Goal: Task Accomplishment & Management: Manage account settings

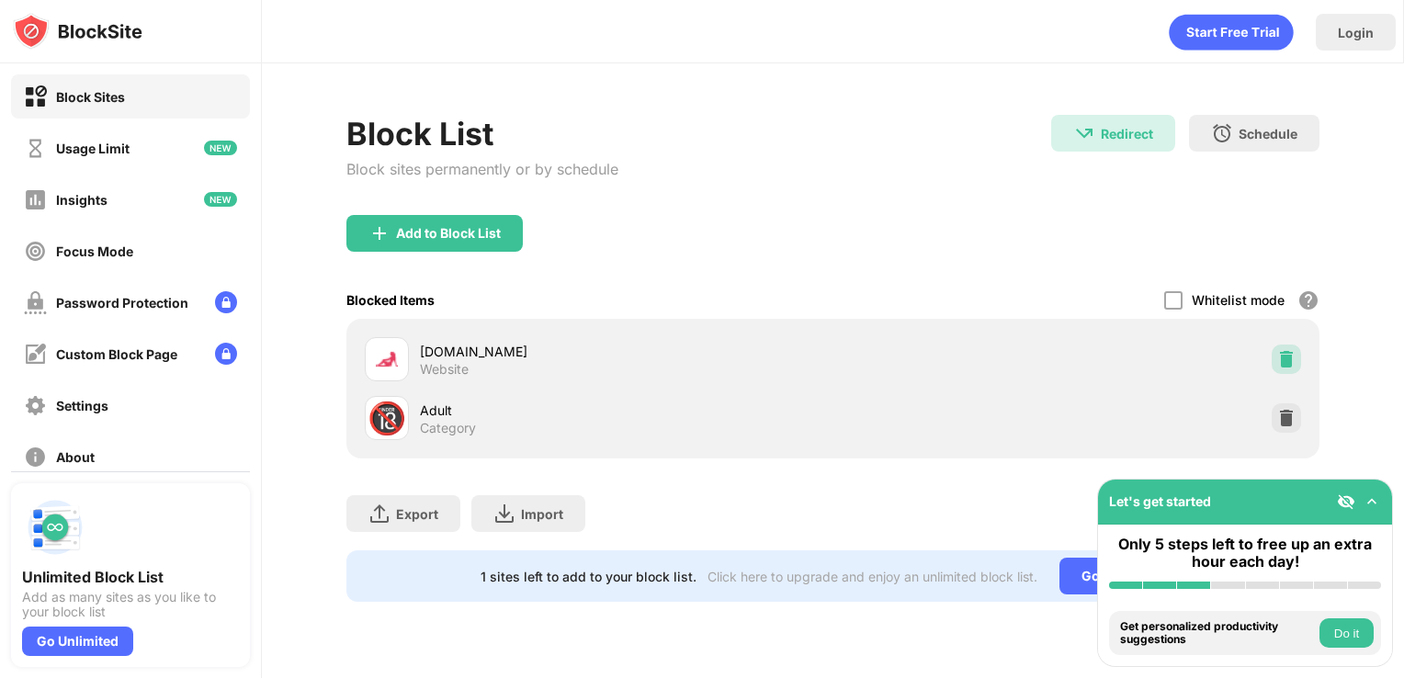
click at [1283, 360] on img at bounding box center [1287, 359] width 18 height 18
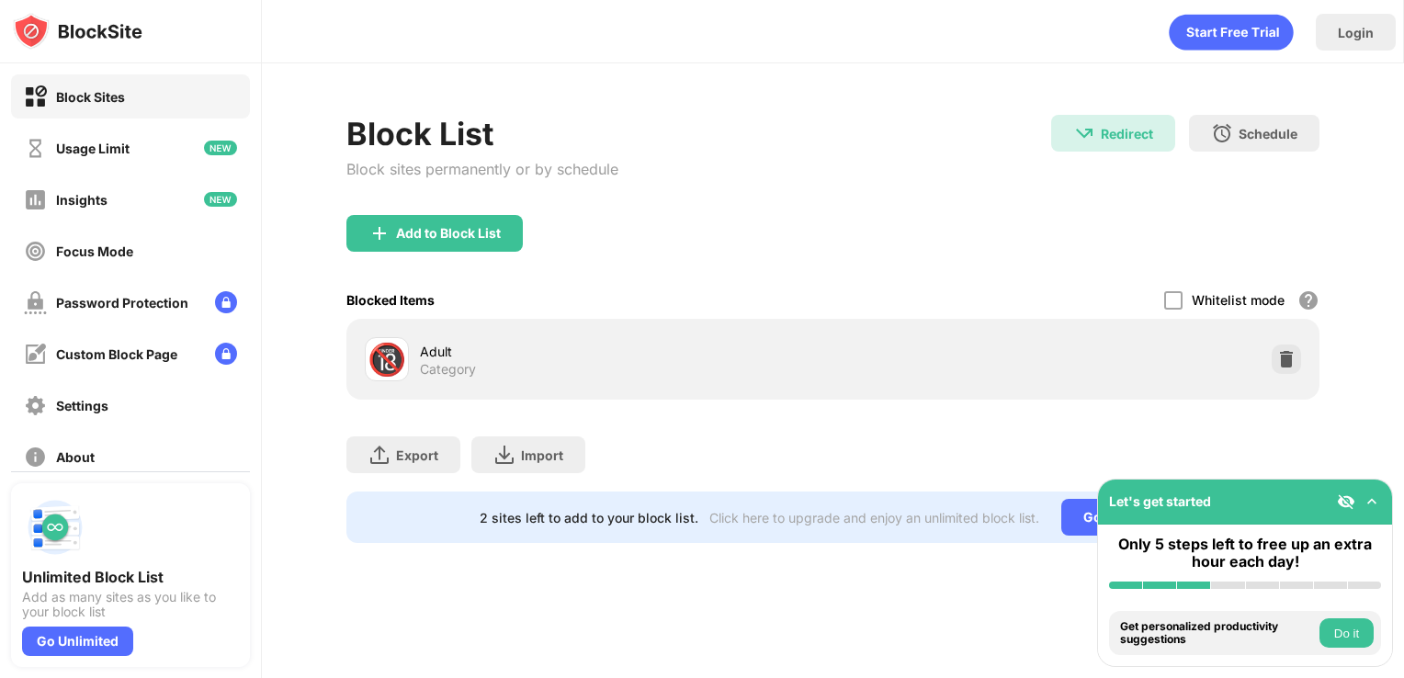
click at [993, 260] on div "Add to Block List" at bounding box center [834, 248] width 974 height 66
click at [428, 219] on div "Add to Block List" at bounding box center [435, 233] width 176 height 37
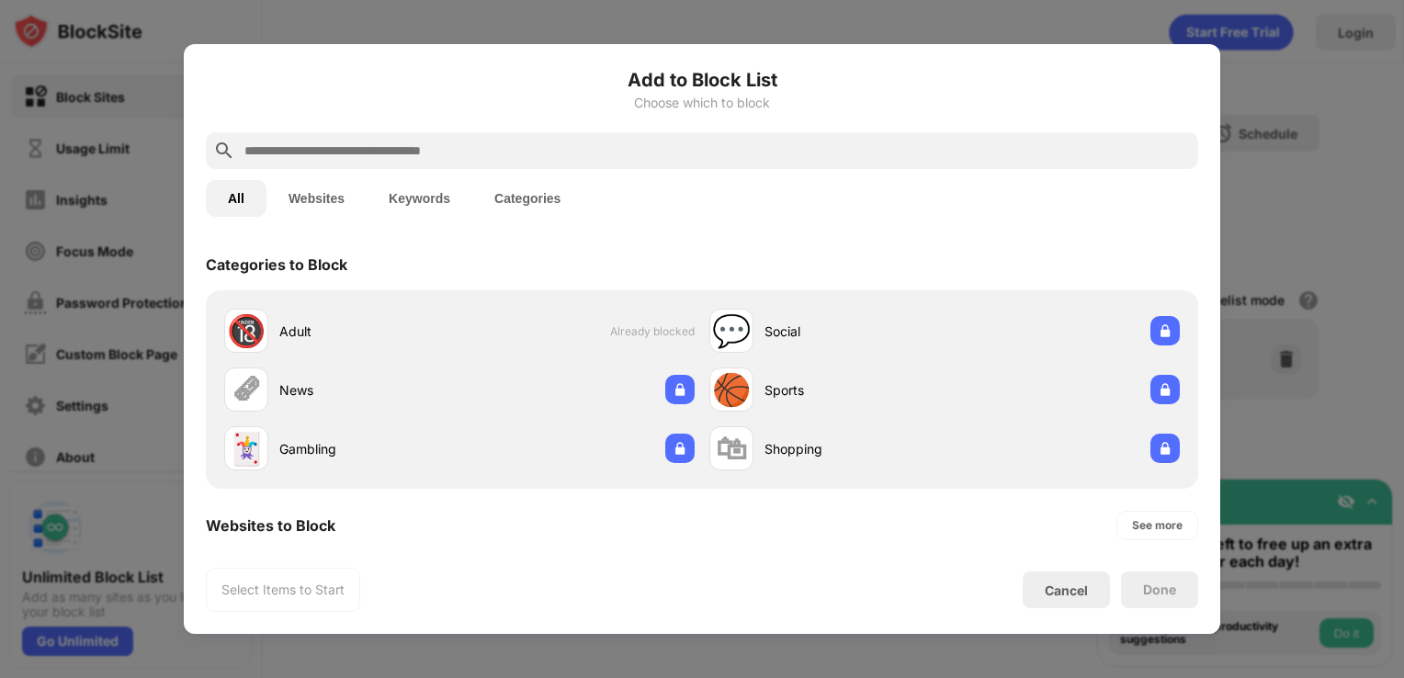
click at [349, 147] on input "text" at bounding box center [717, 151] width 949 height 22
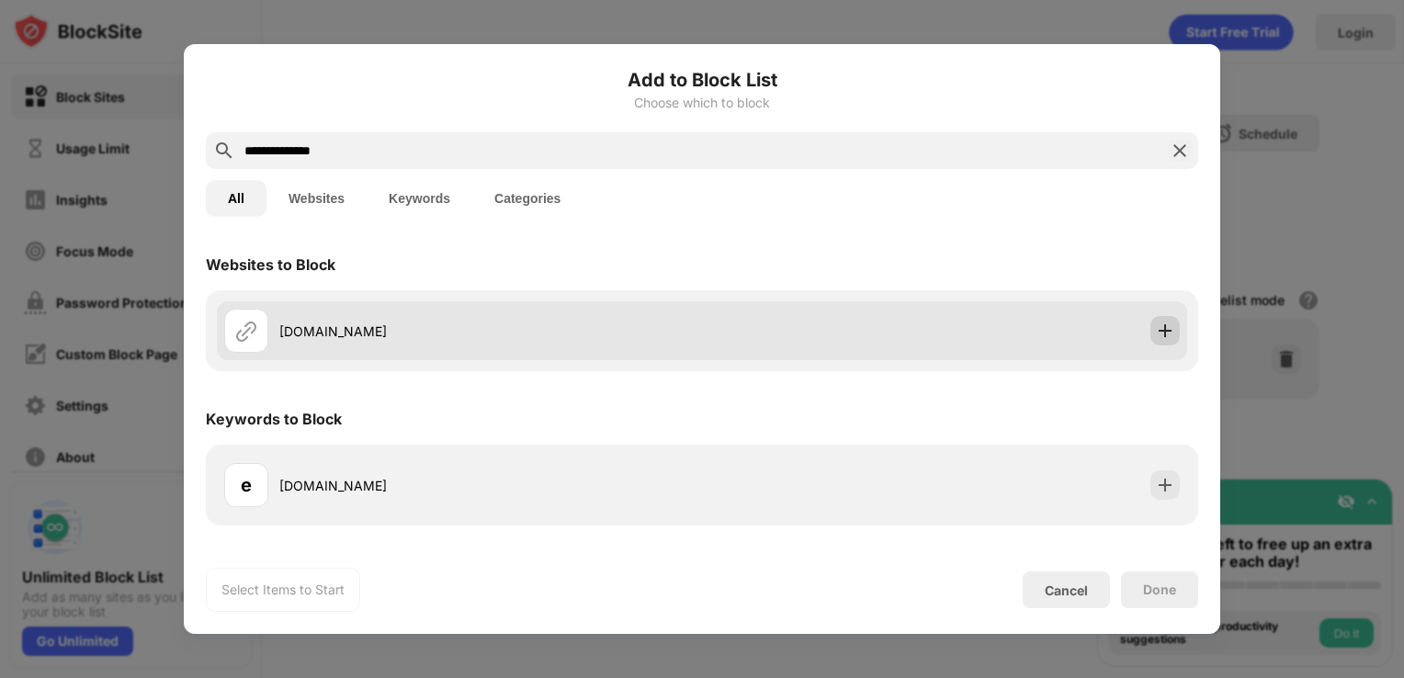
type input "**********"
click at [1153, 334] on div at bounding box center [1165, 330] width 29 height 29
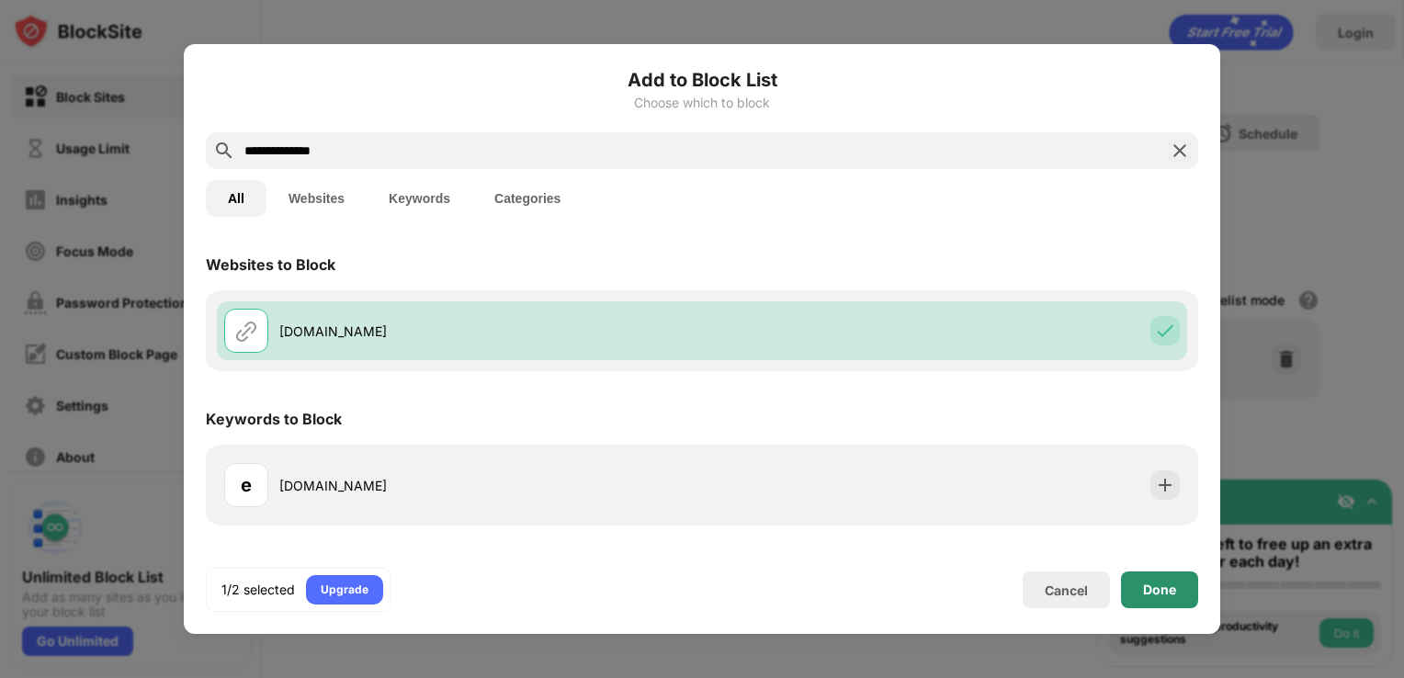
click at [1173, 580] on div "Done" at bounding box center [1159, 590] width 77 height 37
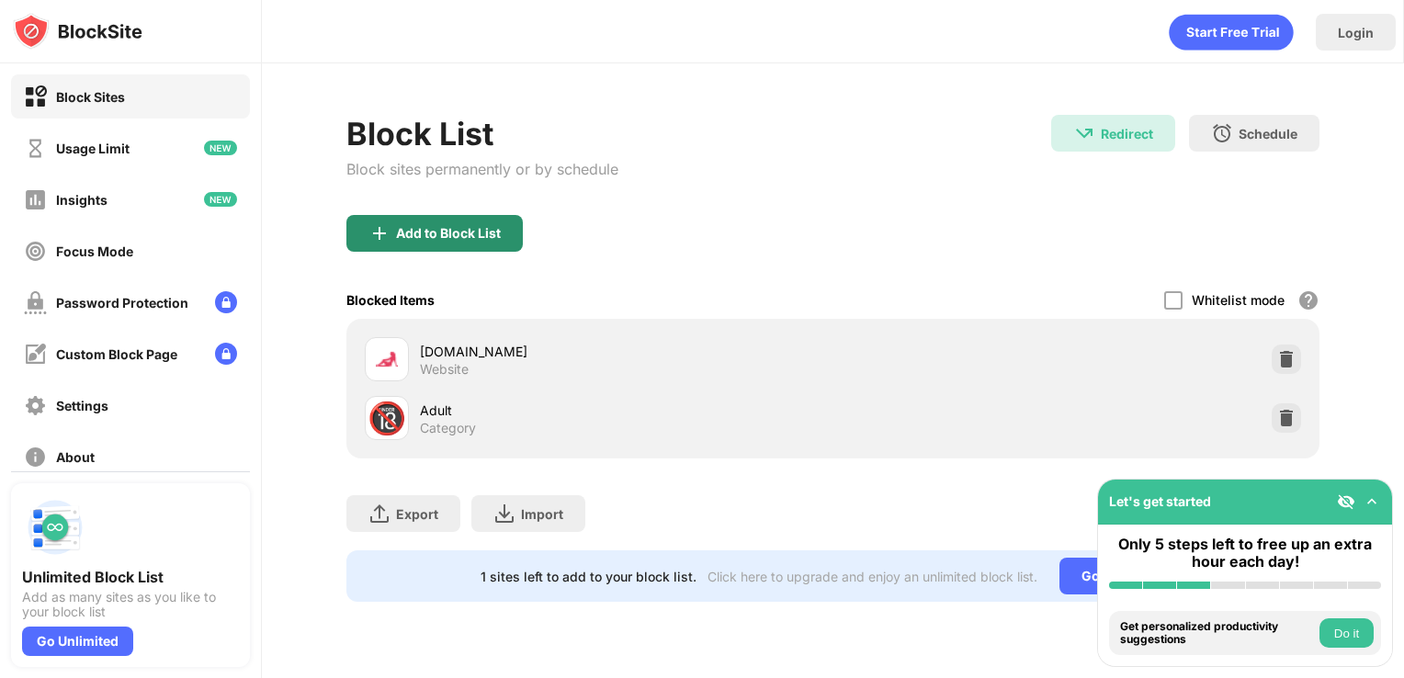
click at [443, 237] on div "Add to Block List" at bounding box center [448, 233] width 105 height 15
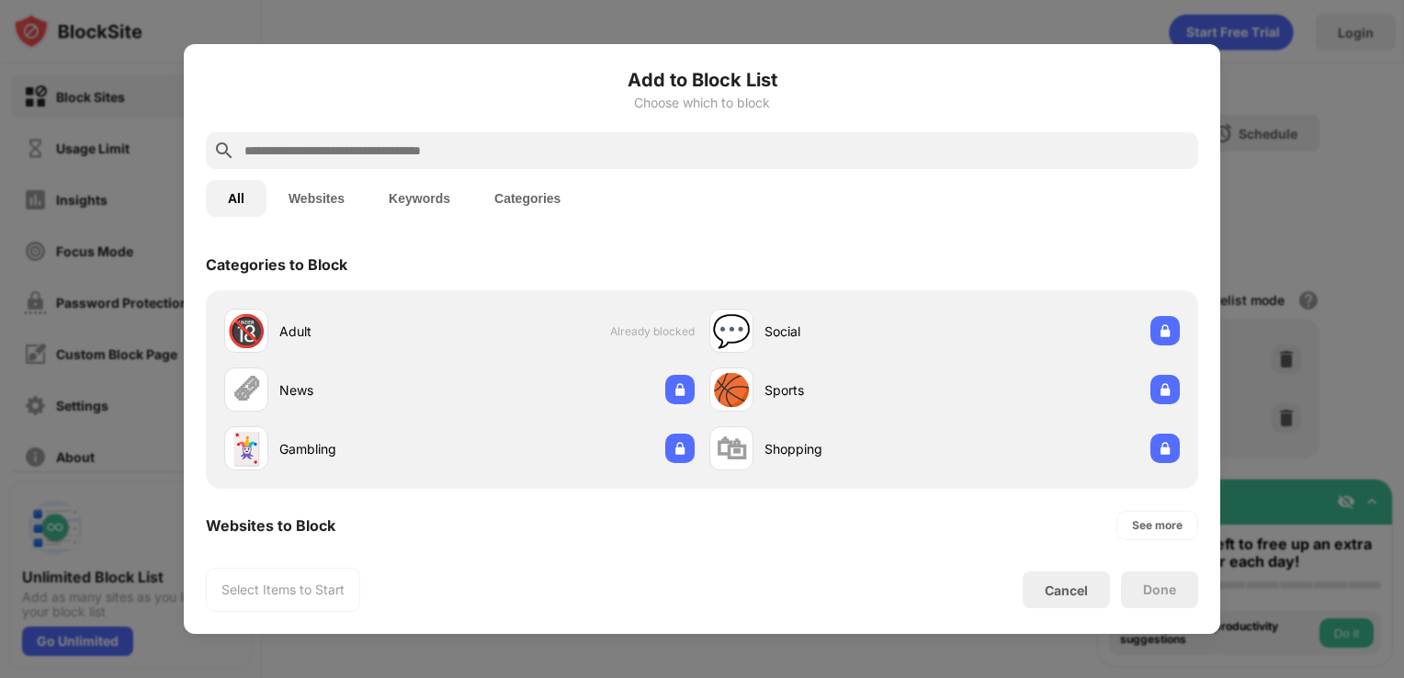
click at [371, 156] on input "text" at bounding box center [717, 151] width 949 height 22
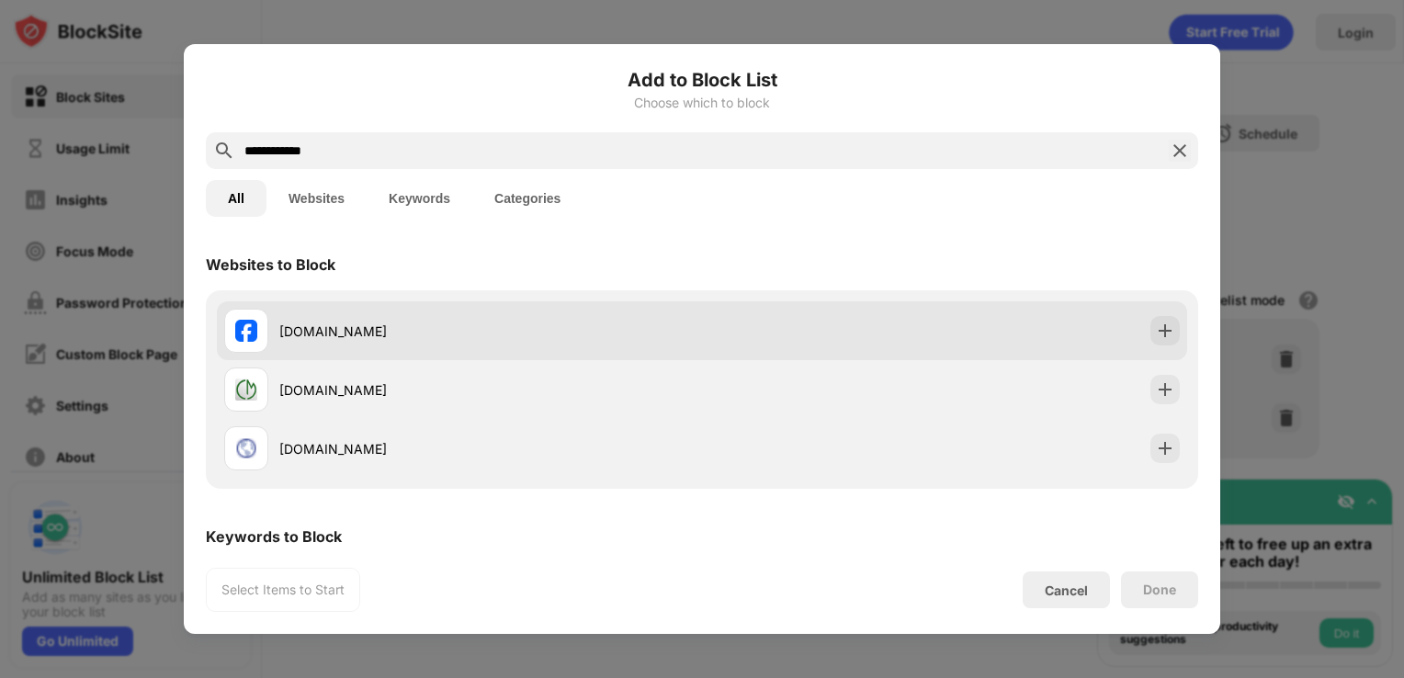
type input "**********"
click at [1136, 322] on div "[DOMAIN_NAME]" at bounding box center [702, 330] width 971 height 59
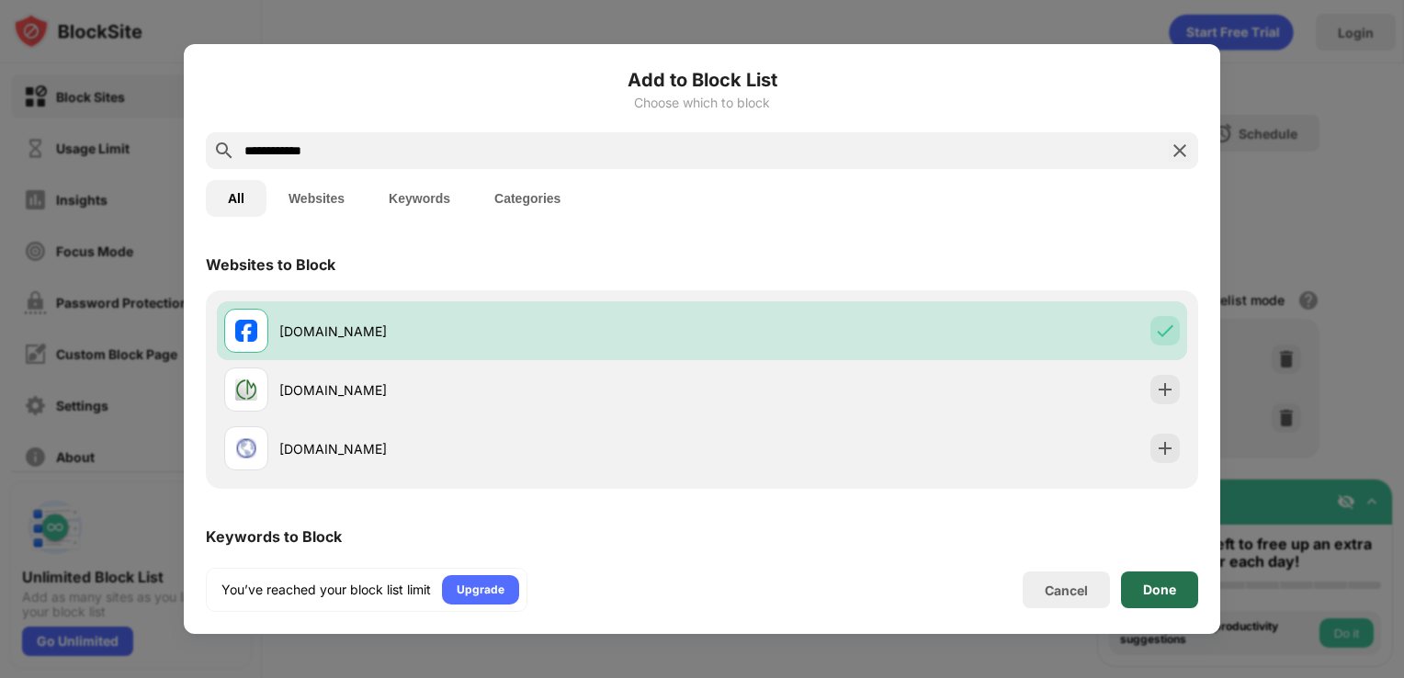
click at [1178, 582] on div "Done" at bounding box center [1159, 590] width 77 height 37
